Goal: Task Accomplishment & Management: Complete application form

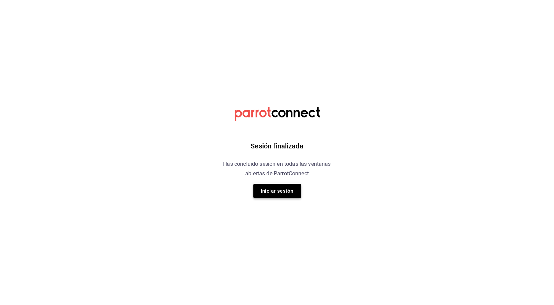
click at [271, 187] on button "Iniciar sesión" at bounding box center [277, 191] width 48 height 14
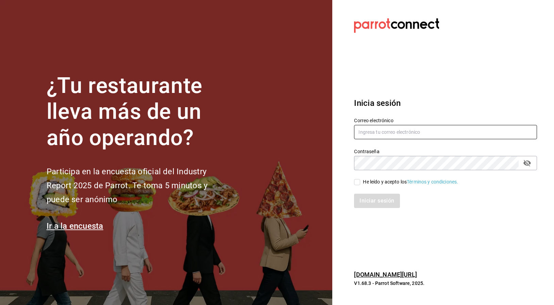
click at [377, 132] on input "text" at bounding box center [445, 132] width 183 height 14
click at [387, 132] on input "text" at bounding box center [445, 132] width 183 height 14
type input "[EMAIL_ADDRESS][DOMAIN_NAME]"
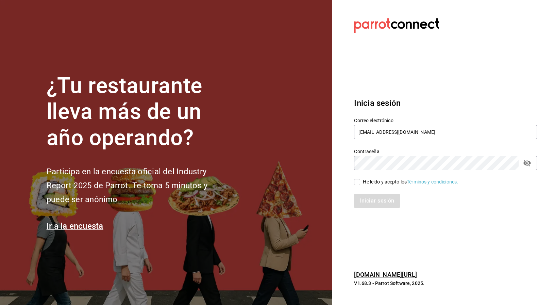
click at [357, 182] on input "He leído y acepto los Términos y condiciones." at bounding box center [357, 182] width 6 height 6
checkbox input "true"
click at [381, 206] on button "Iniciar sesión" at bounding box center [377, 200] width 46 height 14
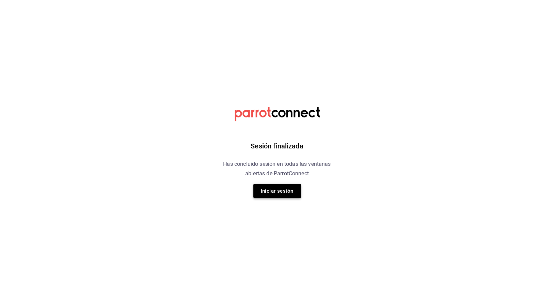
click at [268, 190] on button "Iniciar sesión" at bounding box center [277, 191] width 48 height 14
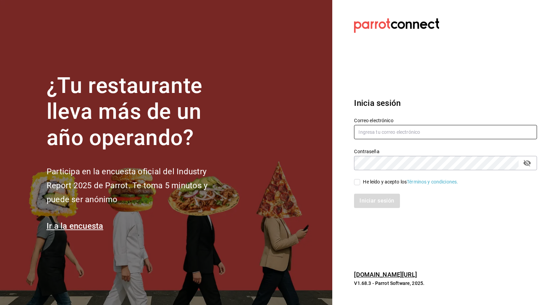
click at [371, 126] on input "text" at bounding box center [445, 132] width 183 height 14
type input "[EMAIL_ADDRESS][DOMAIN_NAME]"
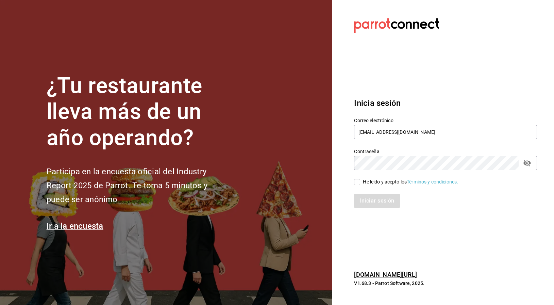
click at [358, 182] on input "He leído y acepto los Términos y condiciones." at bounding box center [357, 182] width 6 height 6
checkbox input "true"
click at [372, 206] on button "Iniciar sesión" at bounding box center [377, 200] width 46 height 14
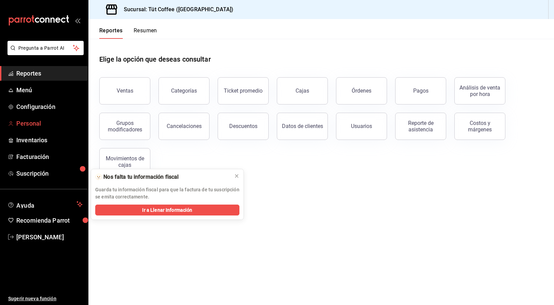
click at [28, 123] on span "Personal" at bounding box center [49, 123] width 66 height 9
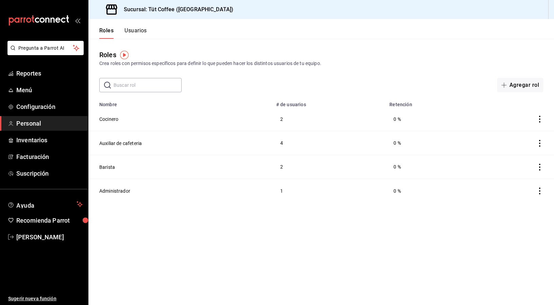
click at [132, 32] on button "Usuarios" at bounding box center [135, 33] width 22 height 12
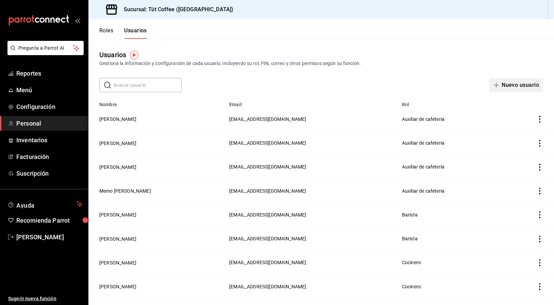
click at [521, 86] on button "Nuevo usuario" at bounding box center [516, 85] width 54 height 14
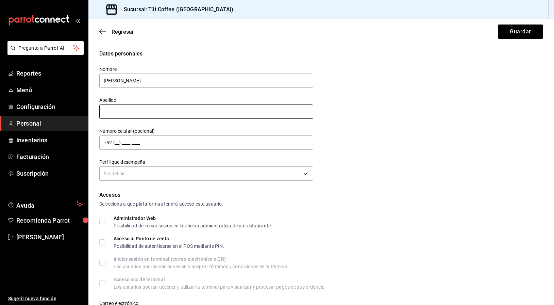
type input "Enrique"
click at [111, 112] on input "text" at bounding box center [206, 111] width 214 height 14
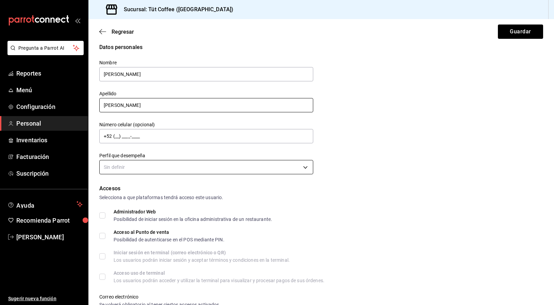
scroll to position [8, 0]
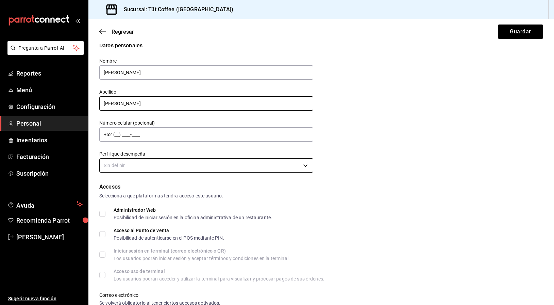
type input "Hernandez"
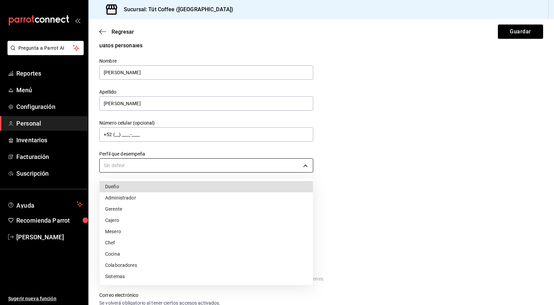
click at [123, 168] on body "Pregunta a Parrot AI Reportes Menú Configuración Personal Inventarios Facturaci…" at bounding box center [277, 152] width 554 height 305
click at [128, 262] on li "Colaboradores" at bounding box center [206, 264] width 213 height 11
type input "STAFF"
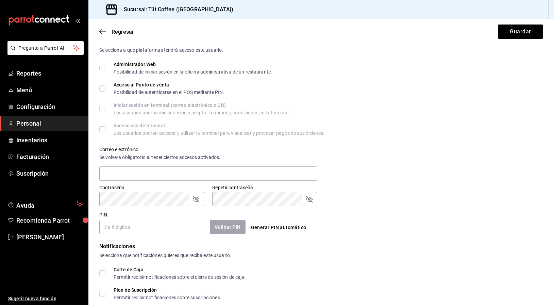
scroll to position [160, 0]
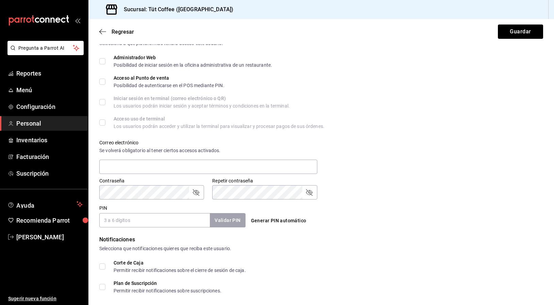
click at [110, 215] on input "PIN" at bounding box center [154, 220] width 111 height 14
type input "1214"
click at [285, 240] on div "Notificaciones" at bounding box center [321, 239] width 444 height 8
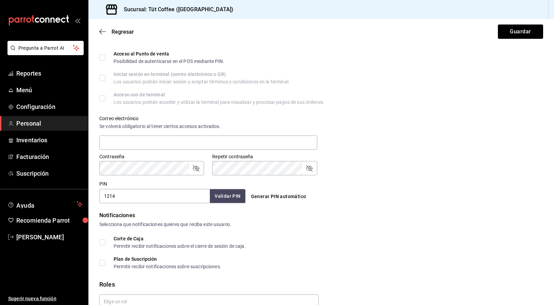
scroll to position [188, 0]
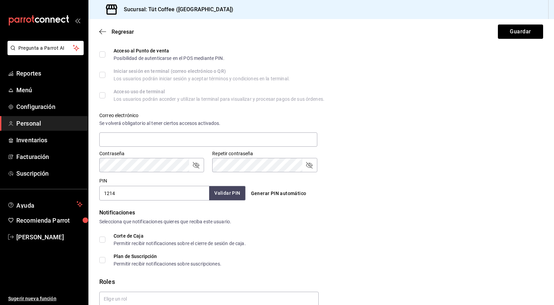
click at [230, 193] on button "Validar PIN" at bounding box center [227, 193] width 36 height 15
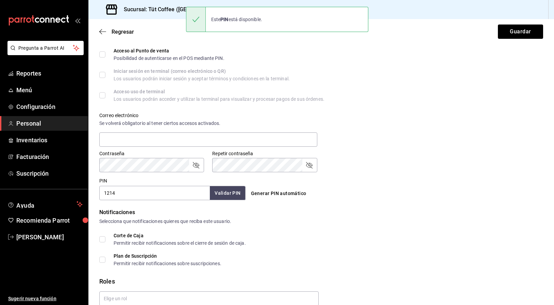
scroll to position [218, 0]
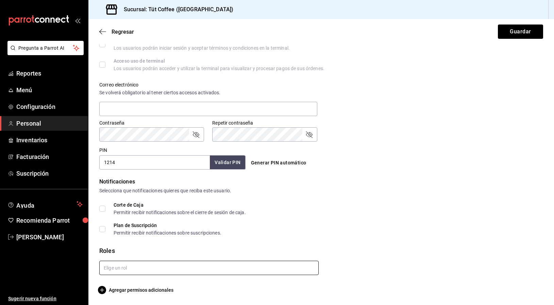
click at [122, 271] on input "text" at bounding box center [208, 267] width 219 height 14
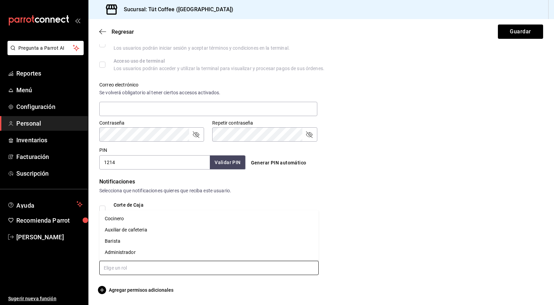
click at [126, 231] on li "Auxiliar de cafeteria" at bounding box center [208, 229] width 219 height 11
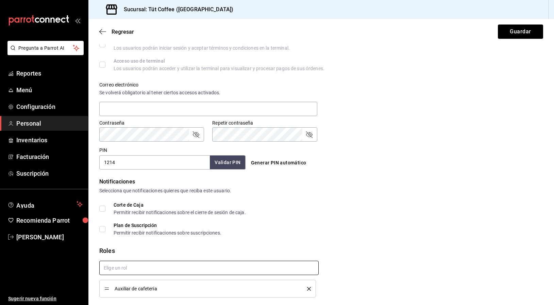
checkbox input "true"
click at [514, 30] on button "Guardar" at bounding box center [520, 31] width 45 height 14
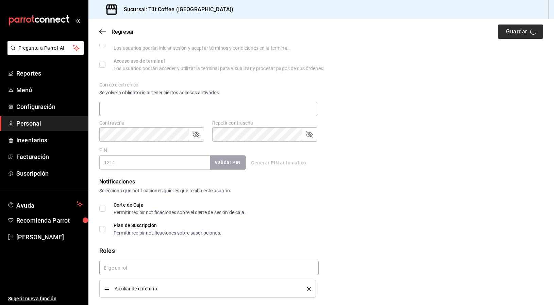
scroll to position [39, 0]
